Goal: Navigation & Orientation: Find specific page/section

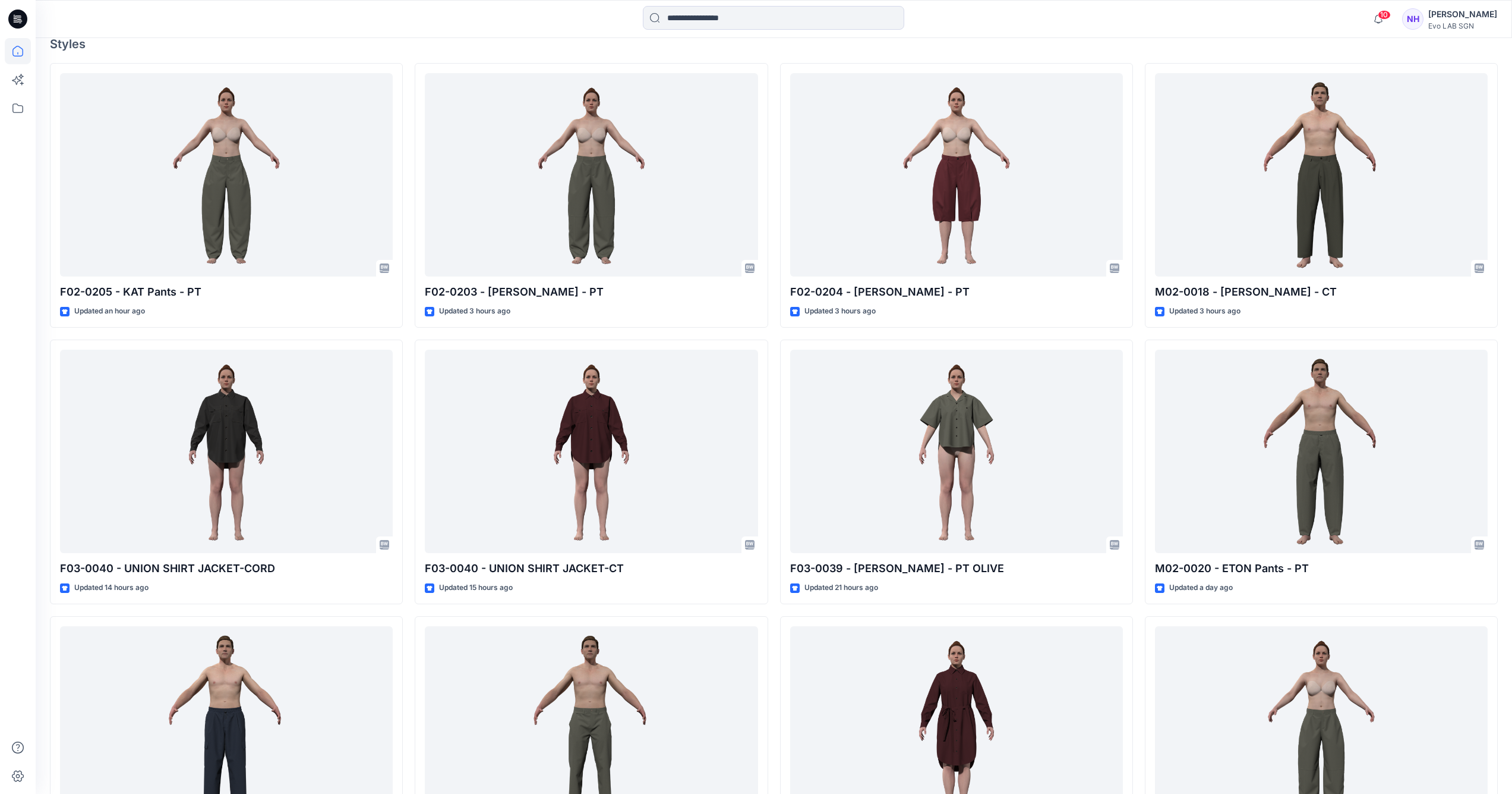
scroll to position [196, 0]
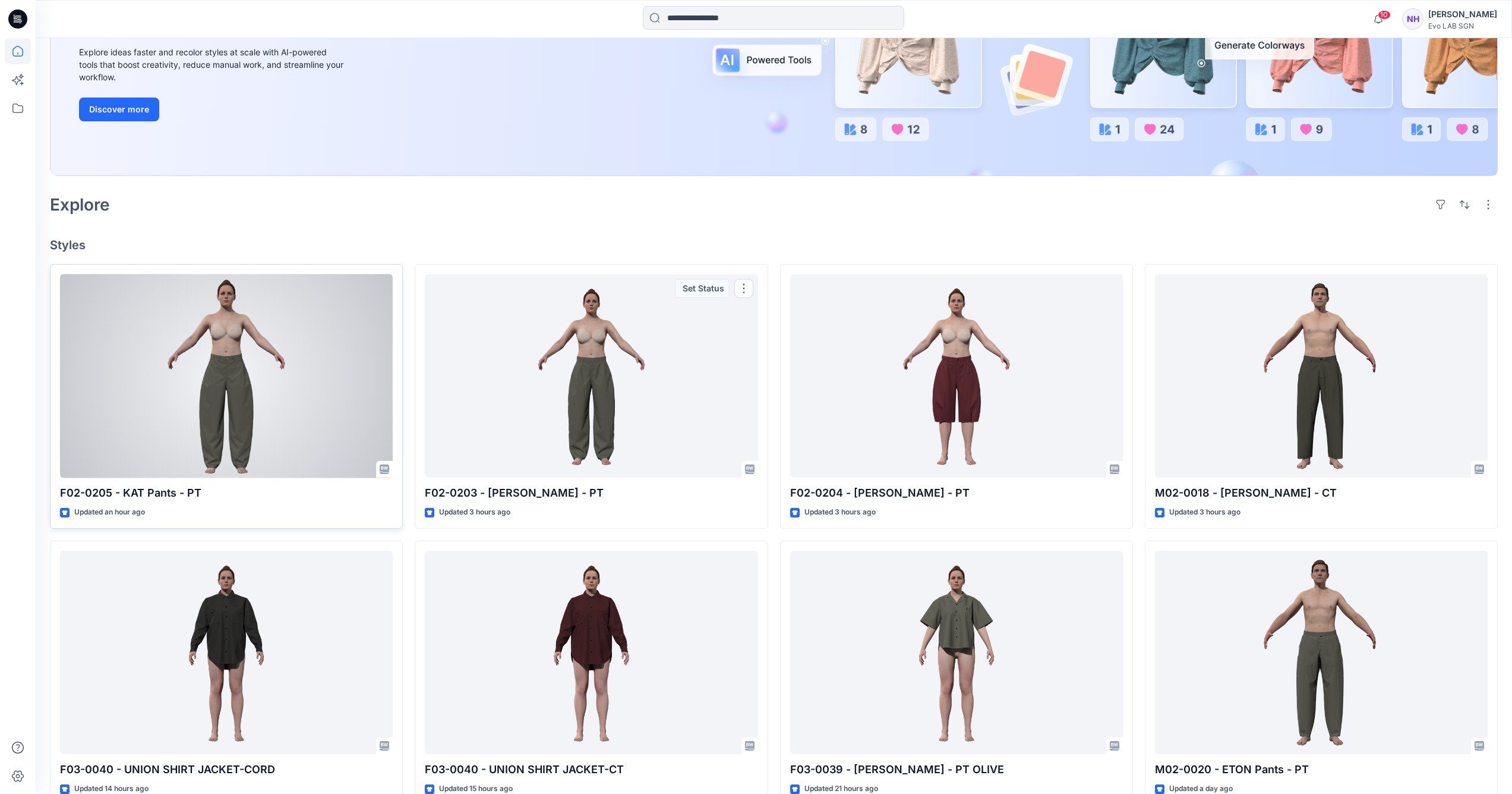
click at [324, 347] on div at bounding box center [226, 376] width 333 height 204
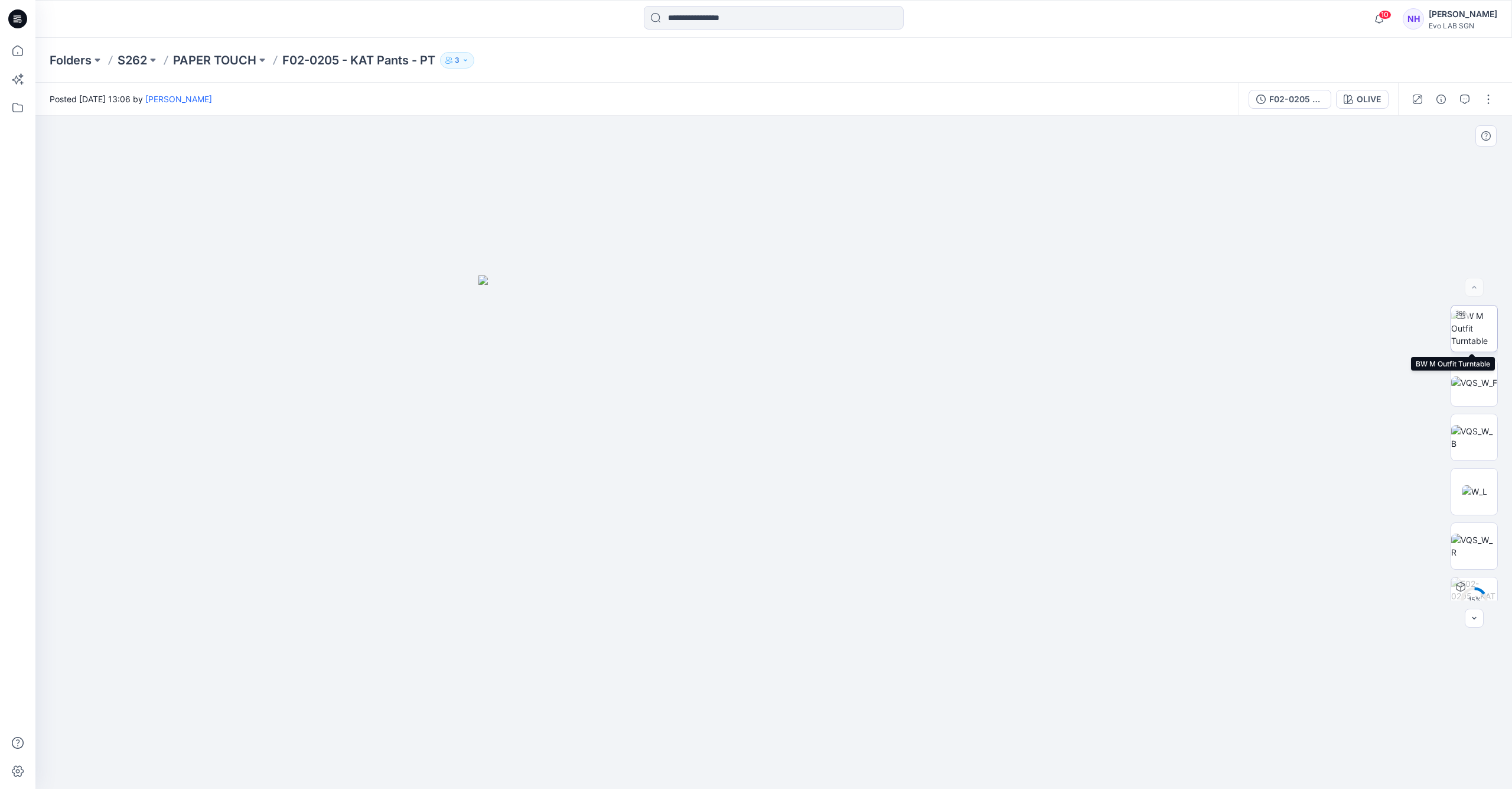
click at [1462, 333] on img at bounding box center [1473, 328] width 46 height 37
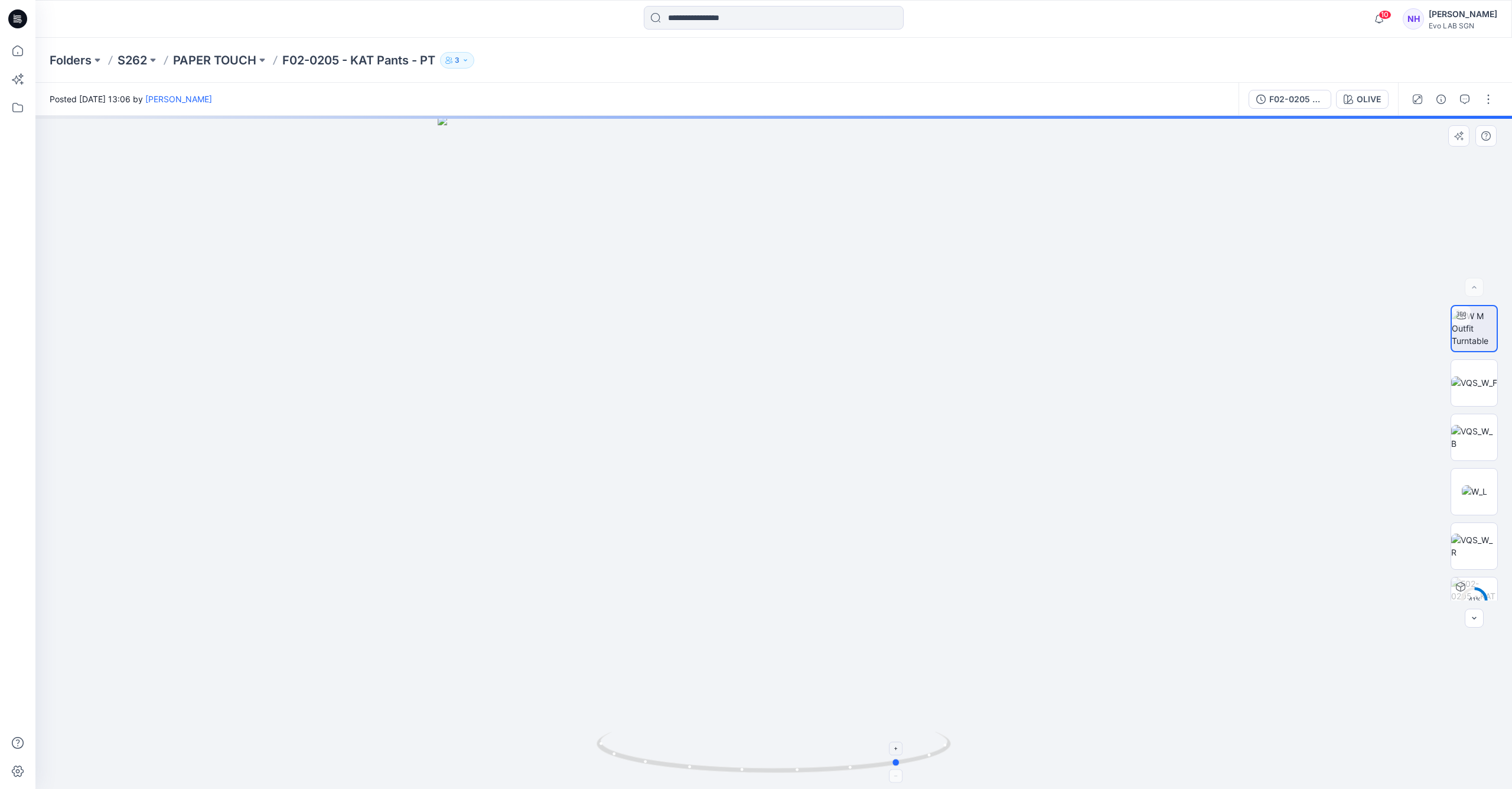
drag, startPoint x: 735, startPoint y: 777, endPoint x: 862, endPoint y: 764, distance: 127.7
click at [862, 764] on div at bounding box center [774, 453] width 1476 height 673
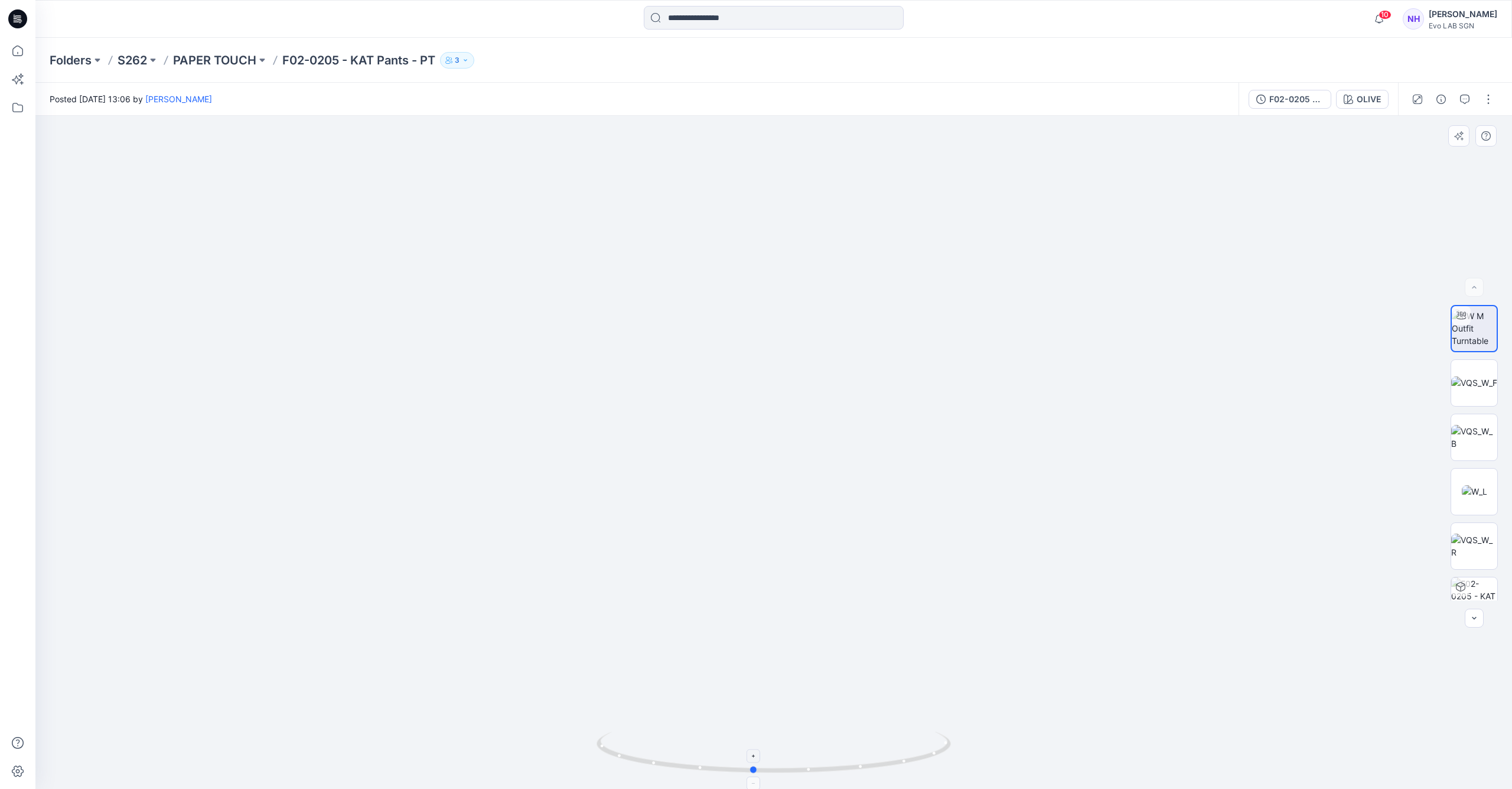
drag, startPoint x: 797, startPoint y: 771, endPoint x: 649, endPoint y: 765, distance: 148.1
click at [649, 765] on icon at bounding box center [775, 753] width 357 height 44
click at [1463, 100] on icon "button" at bounding box center [1465, 99] width 9 height 9
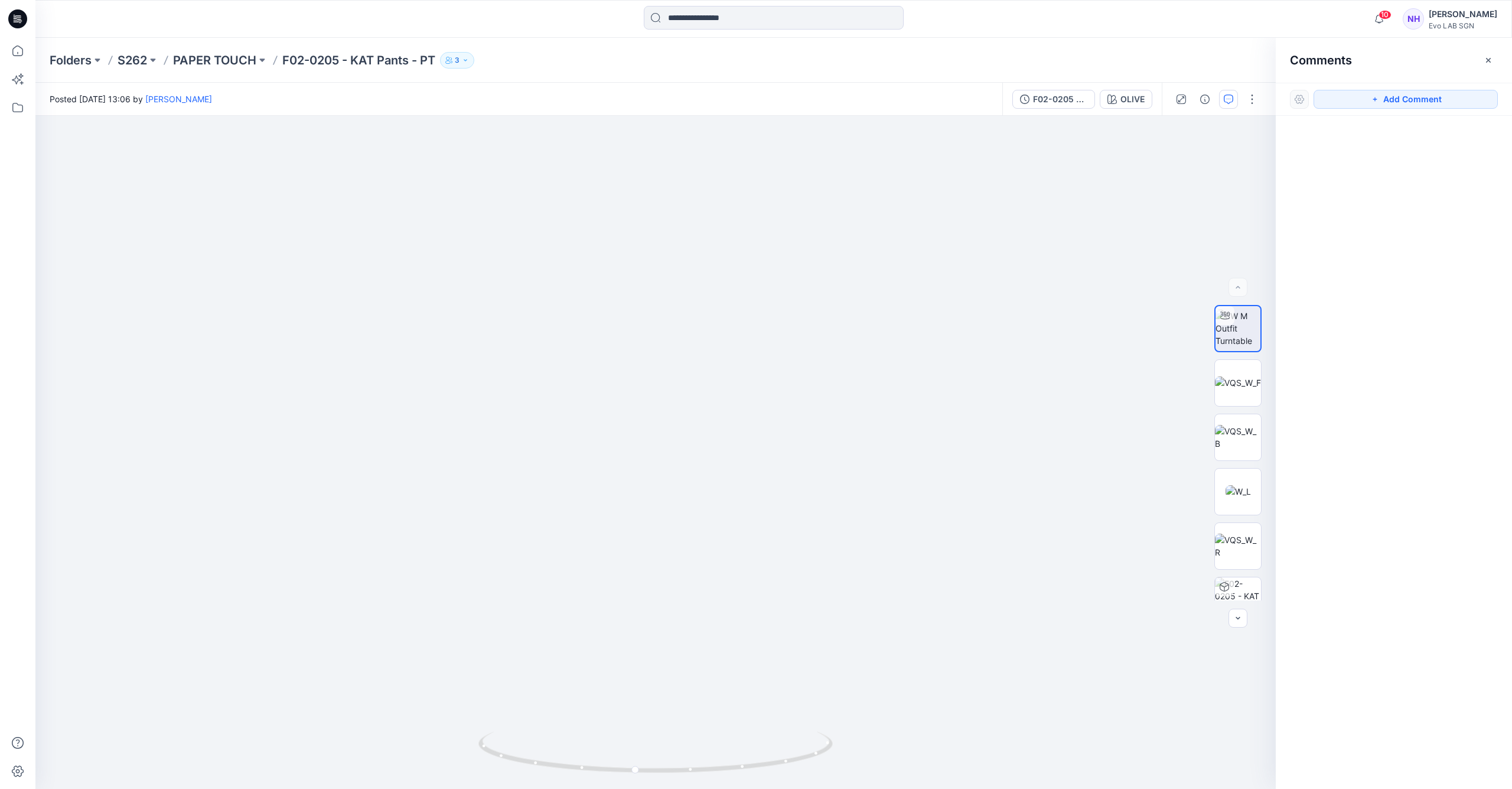
drag, startPoint x: 1373, startPoint y: 100, endPoint x: 1368, endPoint y: 110, distance: 11.2
click at [1373, 100] on icon "button" at bounding box center [1375, 99] width 9 height 9
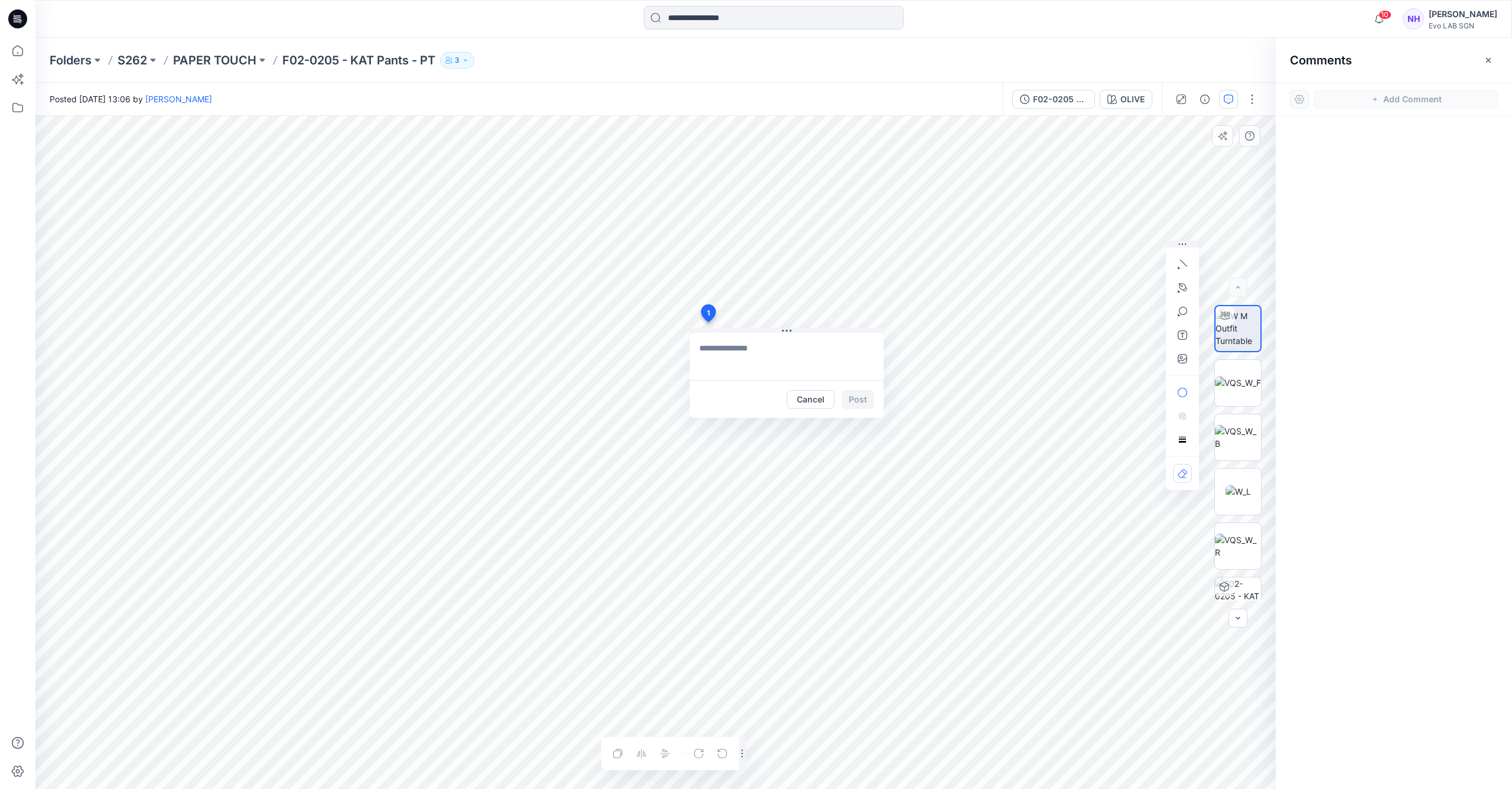
click at [708, 322] on div "1 Cancel Post Layer 1" at bounding box center [656, 453] width 1240 height 673
click at [810, 402] on button "Cancel" at bounding box center [810, 400] width 47 height 19
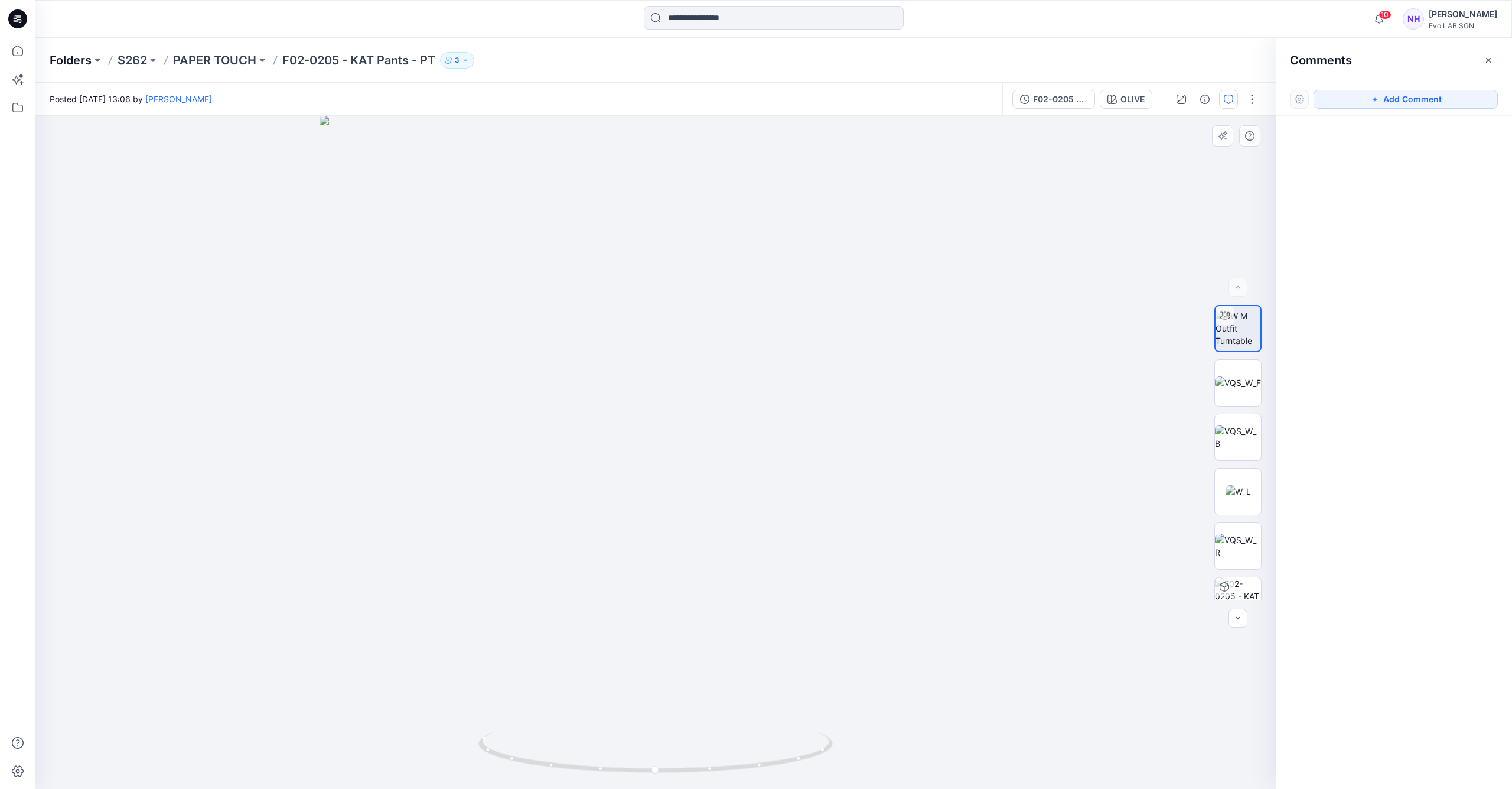
click at [79, 54] on p "Folders" at bounding box center [71, 60] width 42 height 16
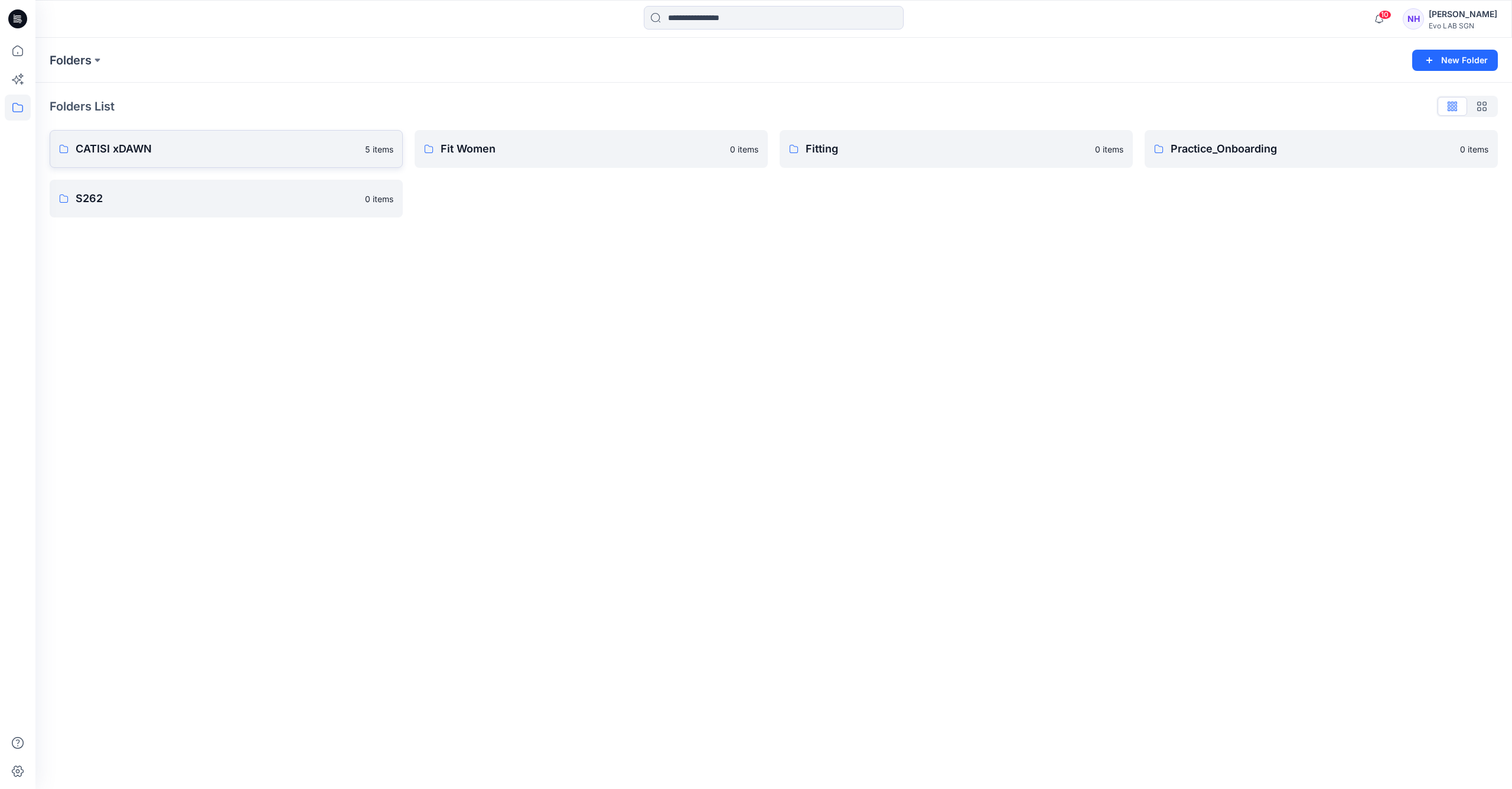
click at [200, 158] on link "CATISI xDAWN 5 items" at bounding box center [227, 149] width 353 height 38
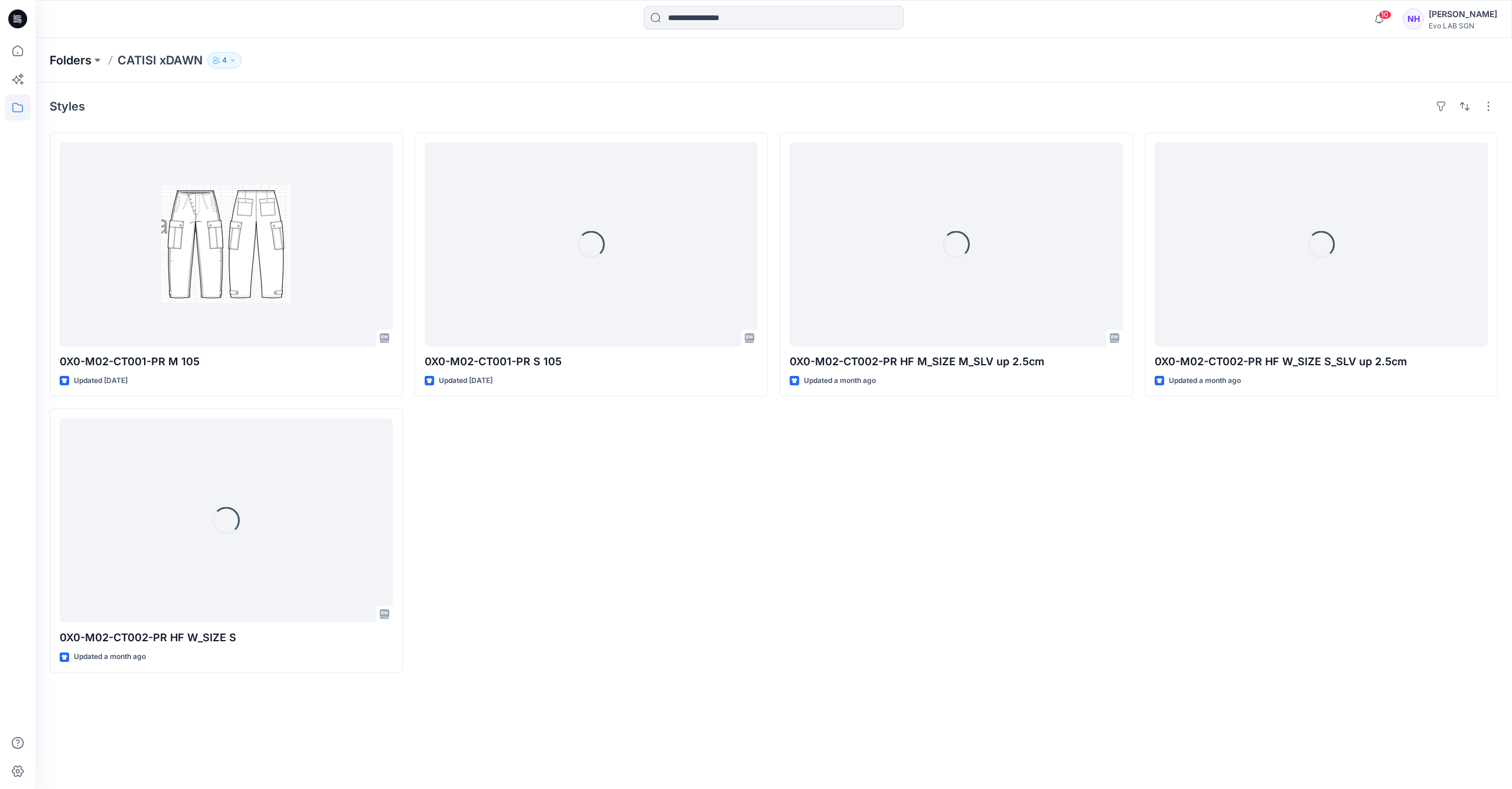
click at [84, 62] on p "Folders" at bounding box center [71, 60] width 42 height 16
